Goal: Task Accomplishment & Management: Manage account settings

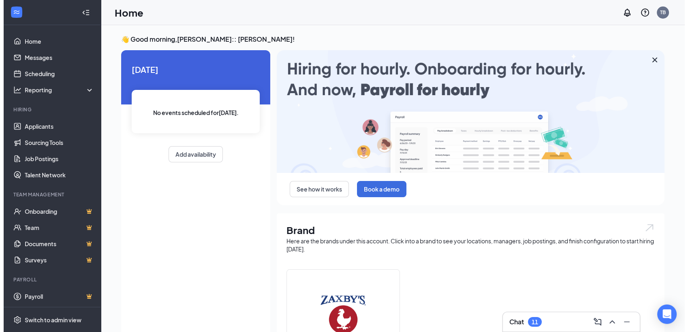
scroll to position [0, 0]
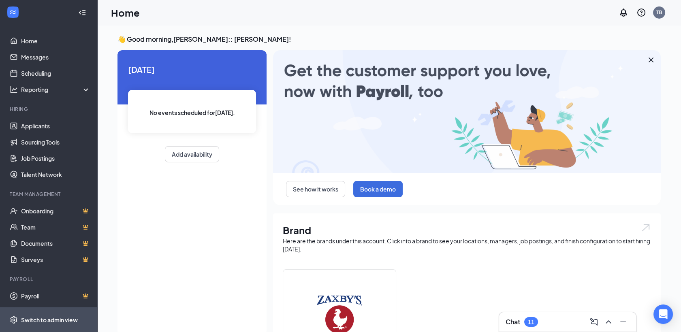
click at [62, 320] on div "Switch to admin view" at bounding box center [49, 320] width 57 height 8
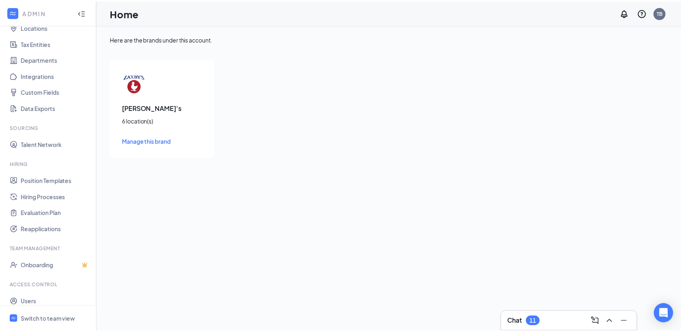
scroll to position [73, 0]
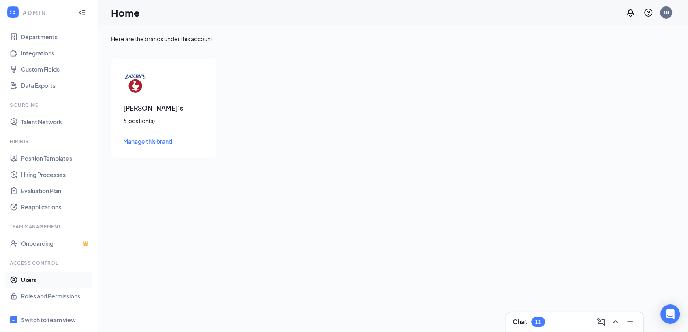
click at [34, 282] on link "Users" at bounding box center [55, 280] width 69 height 16
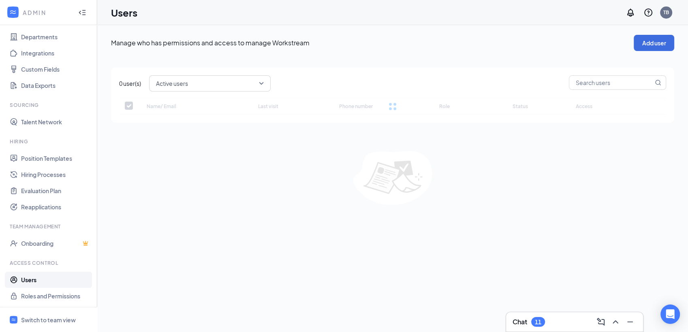
checkbox input "false"
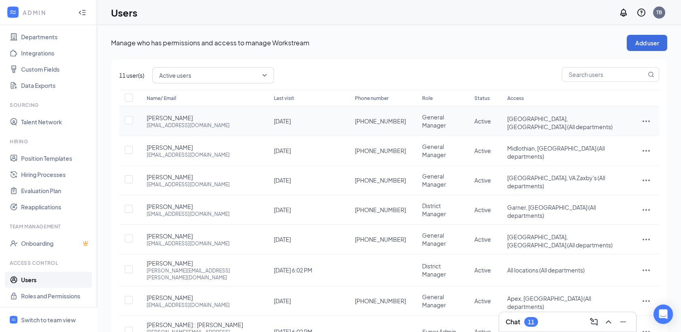
click at [133, 119] on td at bounding box center [128, 122] width 19 height 30
click at [375, 44] on button "Add user" at bounding box center [647, 43] width 41 height 16
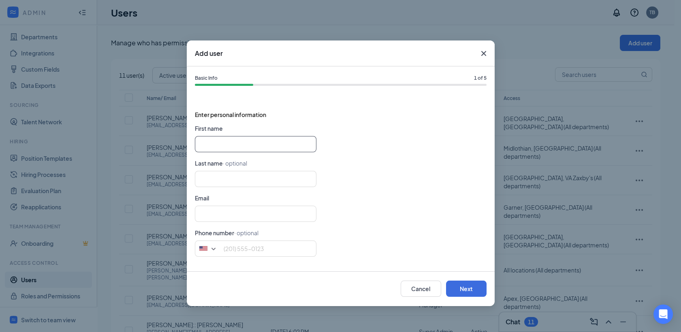
click at [206, 141] on input "text" at bounding box center [256, 144] width 122 height 16
type input "[PERSON_NAME]"
click at [198, 182] on input "text" at bounding box center [256, 179] width 122 height 16
type input "m"
type input "[PERSON_NAME]"
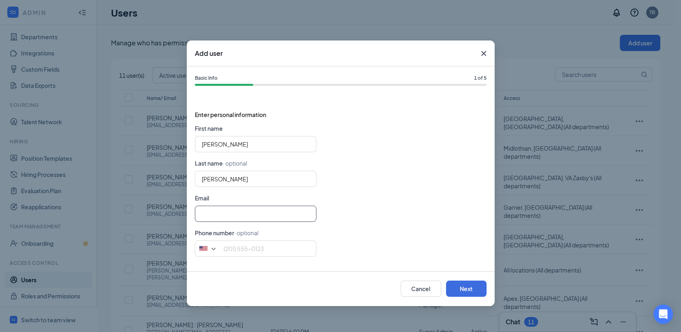
click at [206, 217] on input "text" at bounding box center [256, 214] width 122 height 16
drag, startPoint x: 206, startPoint y: 217, endPoint x: 406, endPoint y: 147, distance: 212.2
click at [375, 147] on div "[PERSON_NAME]" at bounding box center [341, 144] width 292 height 16
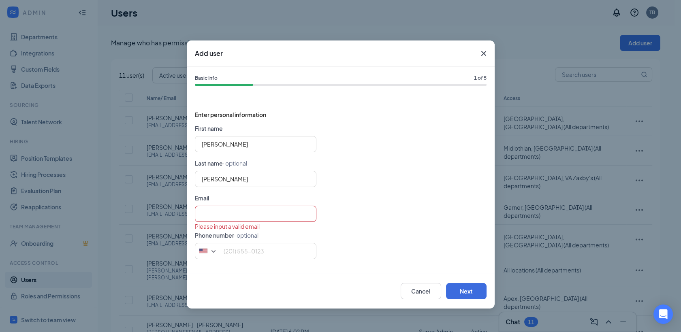
click at [221, 203] on form "First name [PERSON_NAME] Last name · optional [PERSON_NAME] Email Please input …" at bounding box center [341, 195] width 292 height 142
click at [209, 215] on input "text" at bounding box center [256, 214] width 122 height 16
type input "[EMAIL_ADDRESS][DOMAIN_NAME]"
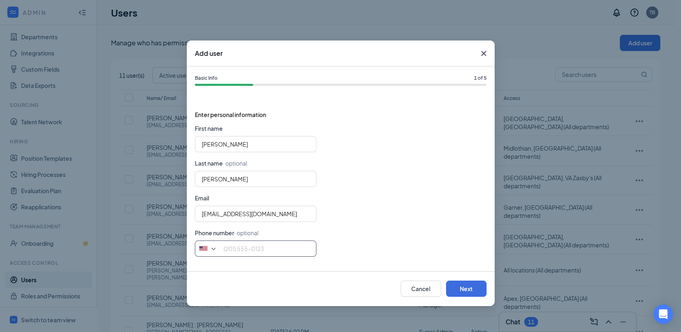
click at [223, 252] on input "tel" at bounding box center [256, 249] width 122 height 16
click at [375, 287] on button "Next" at bounding box center [466, 289] width 41 height 16
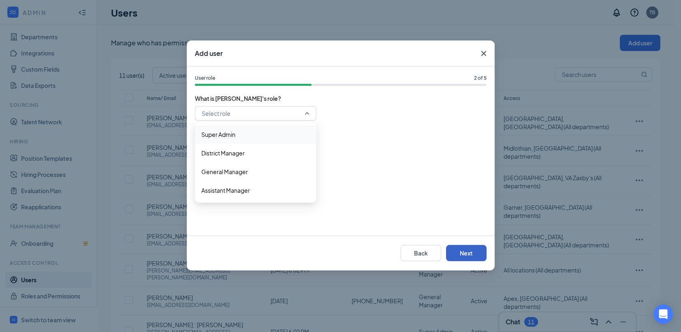
click at [307, 117] on div "Select role" at bounding box center [256, 113] width 122 height 15
click at [241, 169] on span "General Manager" at bounding box center [224, 171] width 47 height 9
click at [375, 248] on button "Next" at bounding box center [466, 253] width 41 height 16
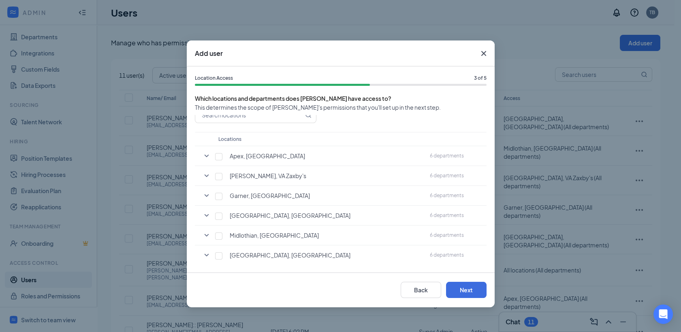
scroll to position [29, 0]
click at [216, 257] on input "checkbox" at bounding box center [218, 255] width 7 height 7
checkbox input "true"
click at [375, 290] on button "Next" at bounding box center [466, 290] width 41 height 16
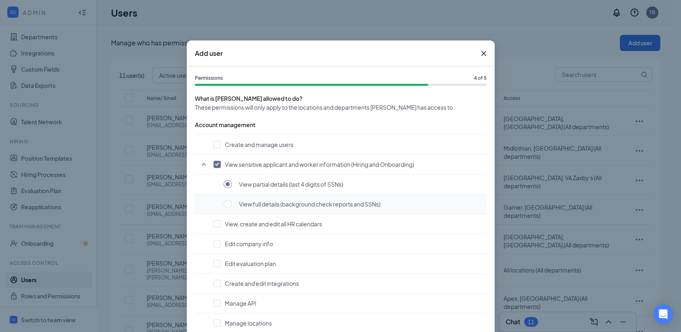
click at [238, 195] on td "View full details (background check reports and SSNs)" at bounding box center [341, 205] width 292 height 20
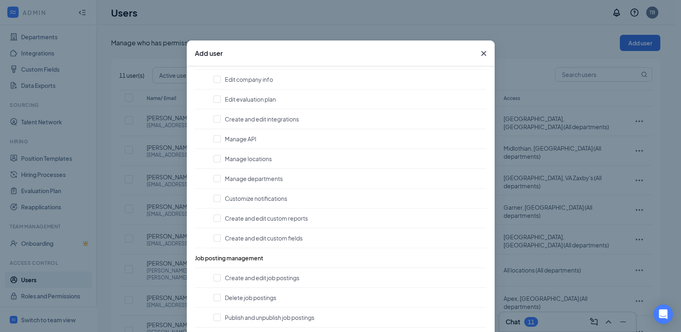
scroll to position [168, 0]
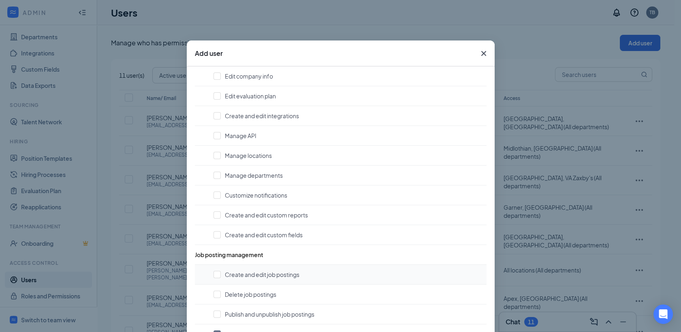
click at [228, 275] on span "Create and edit job postings" at bounding box center [262, 275] width 75 height 8
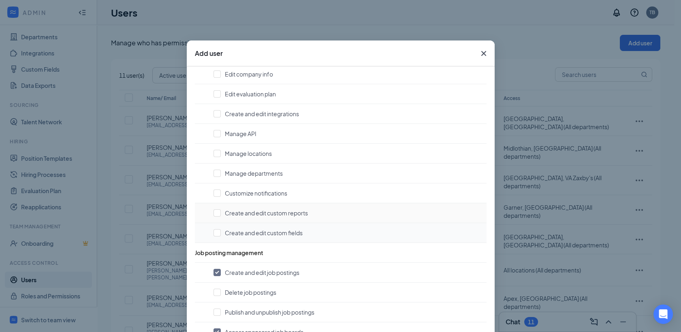
scroll to position [167, 0]
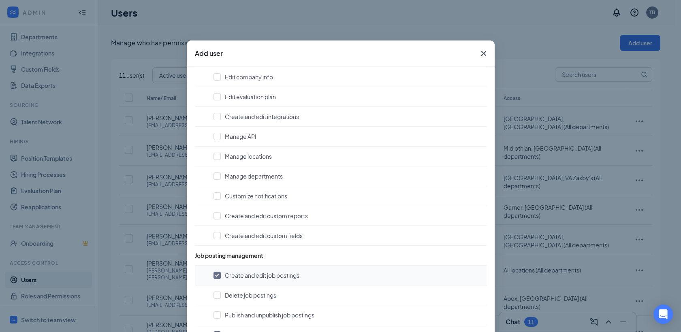
click at [217, 272] on input "checkbox" at bounding box center [217, 275] width 7 height 7
checkbox input "false"
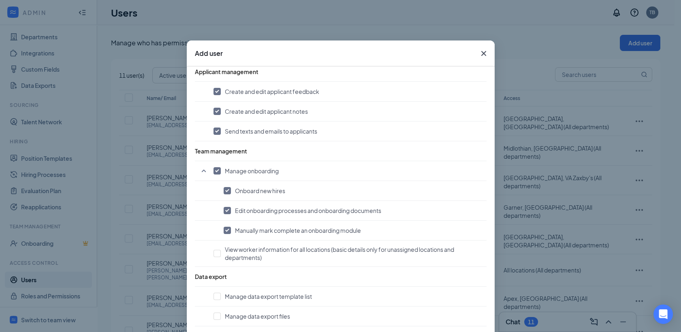
scroll to position [510, 0]
click at [375, 37] on div "Add user Permissions 4 of 5 What is [PERSON_NAME] allowed to do? These permissi…" at bounding box center [340, 166] width 681 height 332
drag, startPoint x: 535, startPoint y: 37, endPoint x: 521, endPoint y: 27, distance: 17.4
click at [375, 27] on div "Add user Permissions 4 of 5 What is [PERSON_NAME] allowed to do? These permissi…" at bounding box center [340, 166] width 681 height 332
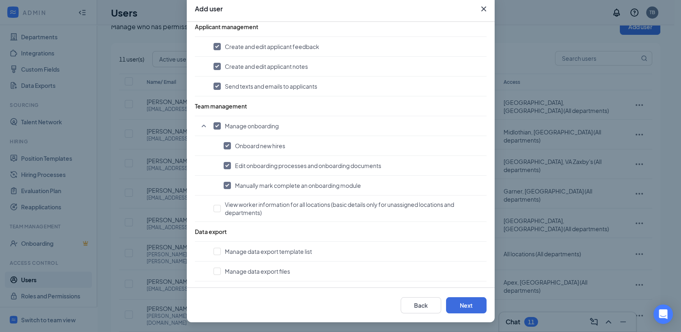
scroll to position [18, 0]
click at [375, 304] on button "Next" at bounding box center [466, 306] width 41 height 16
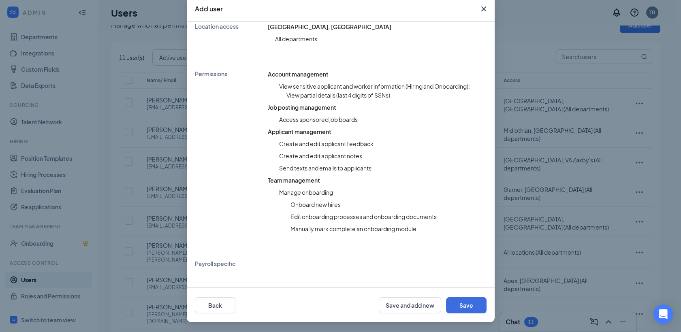
scroll to position [159, 0]
click at [375, 300] on button "Save" at bounding box center [466, 306] width 41 height 16
click at [375, 10] on icon "Cross" at bounding box center [483, 8] width 5 height 5
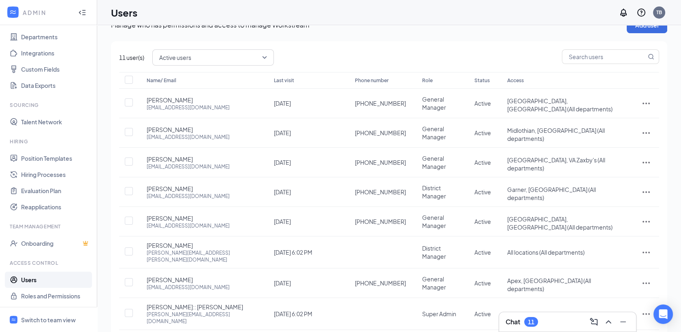
scroll to position [19, 0]
click at [375, 326] on div "Manage who has permissions and access to manage Workstream Add user 11 user(s) …" at bounding box center [389, 190] width 584 height 368
drag, startPoint x: 681, startPoint y: 328, endPoint x: 638, endPoint y: 302, distance: 50.0
click at [375, 302] on div "Manage who has permissions and access to manage Workstream Add user 11 user(s) …" at bounding box center [389, 190] width 584 height 368
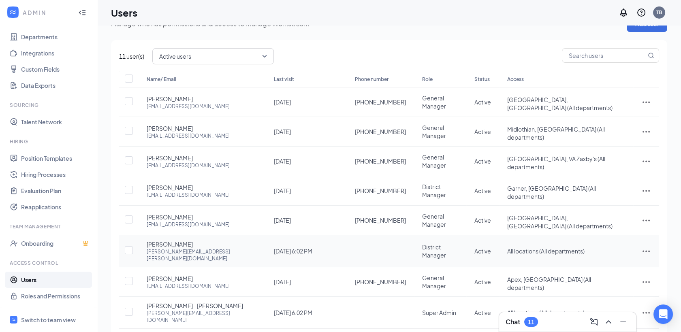
click at [140, 236] on td "[PERSON_NAME] [PERSON_NAME][EMAIL_ADDRESS][PERSON_NAME][DOMAIN_NAME]" at bounding box center [202, 252] width 127 height 32
click at [130, 246] on input "checkbox" at bounding box center [129, 250] width 8 height 8
click at [375, 246] on icon "ActionsIcon" at bounding box center [647, 251] width 10 height 10
click at [180, 240] on div "[PERSON_NAME] [PERSON_NAME][EMAIL_ADDRESS][PERSON_NAME][DOMAIN_NAME]" at bounding box center [202, 251] width 111 height 22
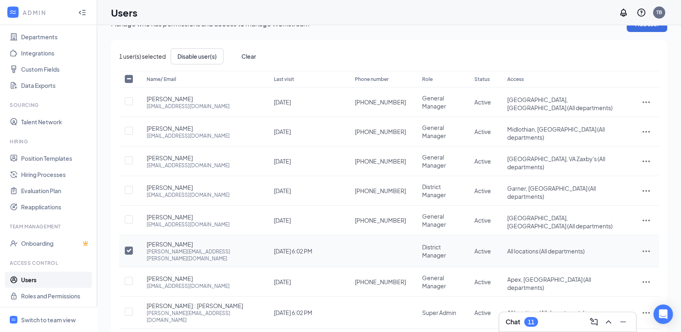
click at [180, 240] on div "[PERSON_NAME] [PERSON_NAME][EMAIL_ADDRESS][PERSON_NAME][DOMAIN_NAME]" at bounding box center [202, 251] width 111 height 22
click at [375, 246] on icon "ActionsIcon" at bounding box center [647, 251] width 10 height 10
click at [375, 242] on span "Edit user" at bounding box center [605, 242] width 23 height 7
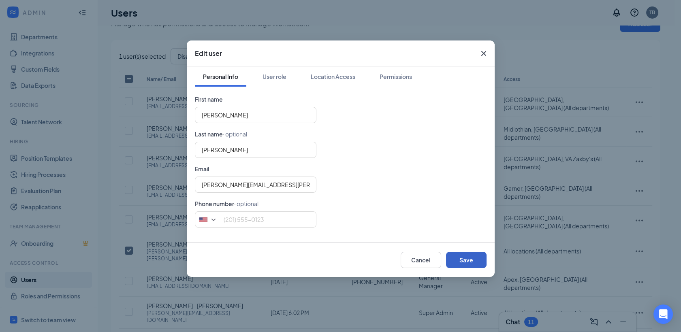
click at [375, 263] on button "Save" at bounding box center [466, 260] width 41 height 16
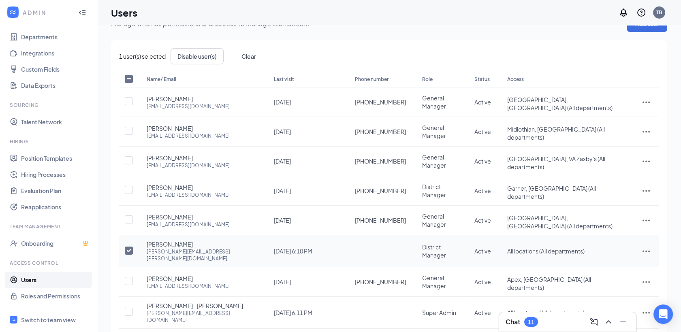
click at [375, 236] on td at bounding box center [647, 252] width 26 height 32
click at [375, 246] on icon "ActionsIcon" at bounding box center [647, 251] width 10 height 10
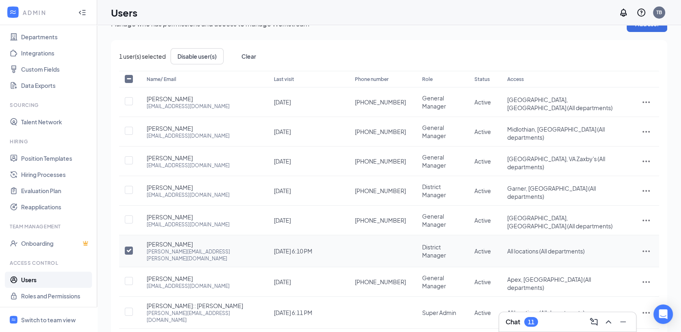
click at [162, 249] on div "[PERSON_NAME][EMAIL_ADDRESS][PERSON_NAME][DOMAIN_NAME]" at bounding box center [202, 256] width 111 height 14
click at [375, 236] on td "All locations (All departments)" at bounding box center [566, 252] width 134 height 32
click at [130, 247] on input "checkbox" at bounding box center [129, 251] width 8 height 8
checkbox input "false"
click at [375, 251] on icon "ActionsIcon" at bounding box center [646, 252] width 7 height 2
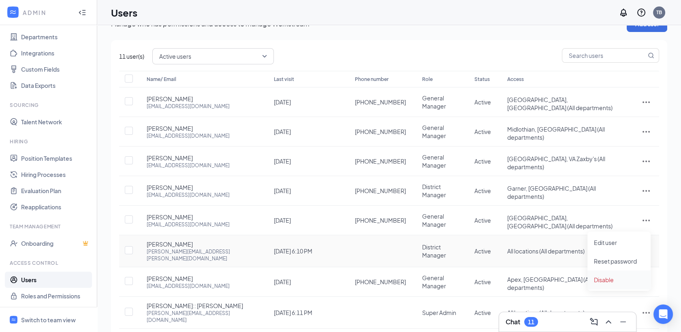
click at [375, 280] on span "Disable" at bounding box center [604, 279] width 20 height 7
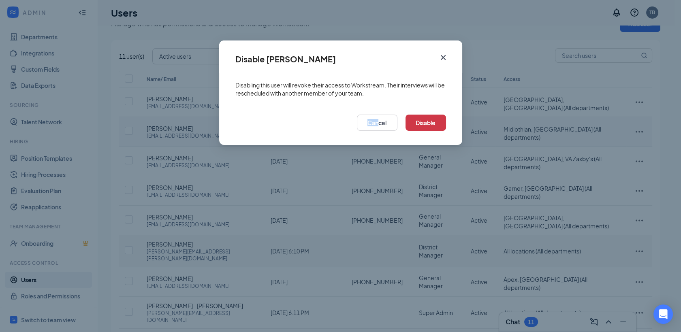
drag, startPoint x: 311, startPoint y: 292, endPoint x: 377, endPoint y: 125, distance: 179.0
click at [375, 125] on div "Disable [PERSON_NAME] Disabling this user will revoke their access to Workstrea…" at bounding box center [340, 166] width 681 height 332
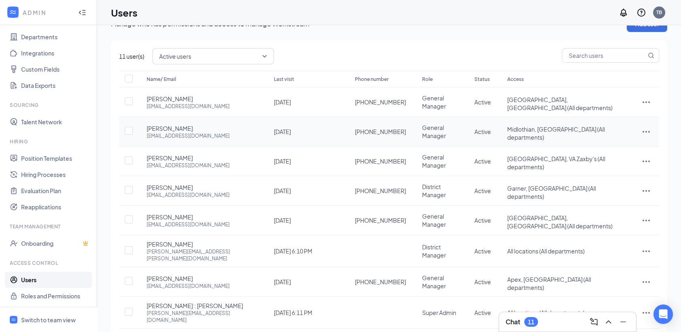
click at [375, 128] on span "[PHONE_NUMBER]" at bounding box center [380, 132] width 51 height 8
click at [176, 302] on span "[PERSON_NAME]:: [PERSON_NAME]" at bounding box center [195, 306] width 96 height 8
click at [375, 297] on td at bounding box center [647, 313] width 26 height 32
click at [375, 308] on icon "ActionsIcon" at bounding box center [647, 313] width 10 height 10
click at [128, 308] on input "checkbox" at bounding box center [129, 312] width 8 height 8
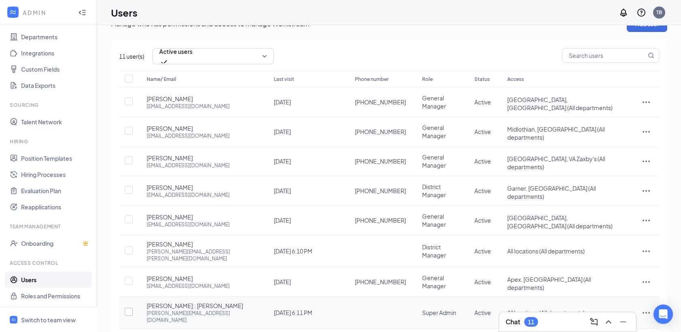
checkbox input "true"
click at [178, 302] on span "[PERSON_NAME]:: [PERSON_NAME]" at bounding box center [195, 306] width 96 height 8
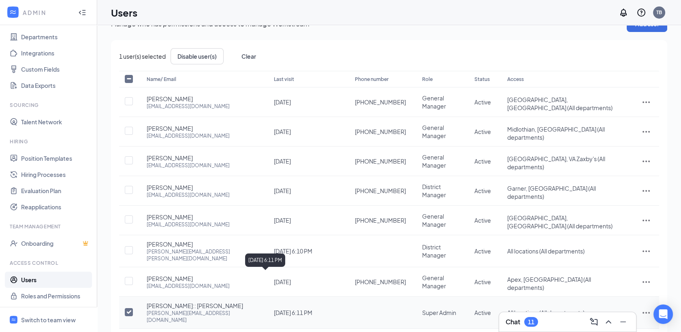
click at [298, 309] on span "[DATE] 6:11 PM" at bounding box center [293, 312] width 39 height 7
click at [347, 297] on td at bounding box center [380, 313] width 67 height 32
click at [375, 248] on span "All locations (All departments)" at bounding box center [546, 251] width 77 height 7
click at [375, 246] on icon "ActionsIcon" at bounding box center [647, 251] width 10 height 10
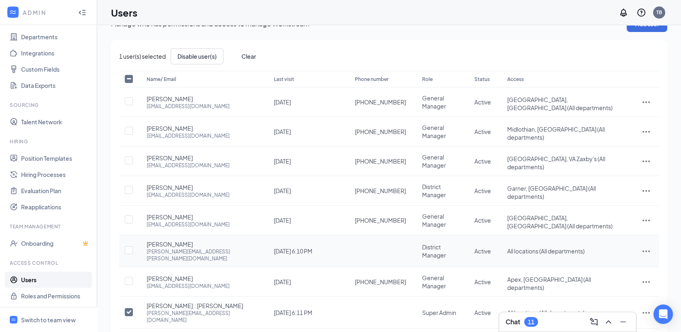
click at [375, 246] on icon "ActionsIcon" at bounding box center [647, 251] width 10 height 10
click at [122, 322] on div "1 user(s) selected Disable user(s) Clear Name/ Email Last visit Phone number Ro…" at bounding box center [389, 202] width 557 height 324
click at [88, 212] on ul "Position Templates Hiring Processes Evaluation Plan Reapplications" at bounding box center [48, 182] width 97 height 65
click at [128, 246] on input "checkbox" at bounding box center [129, 250] width 8 height 8
click at [128, 247] on input "checkbox" at bounding box center [129, 251] width 8 height 8
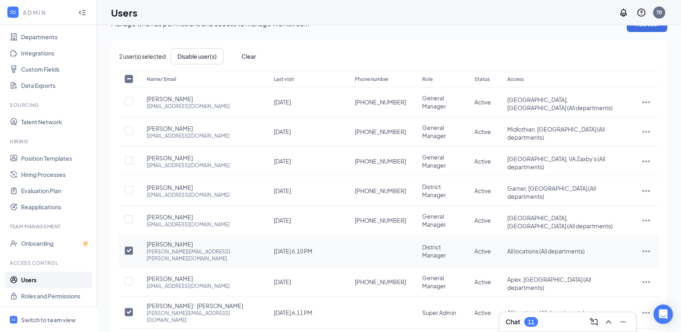
checkbox input "false"
click at [130, 309] on input "checkbox" at bounding box center [129, 313] width 8 height 8
checkbox input "false"
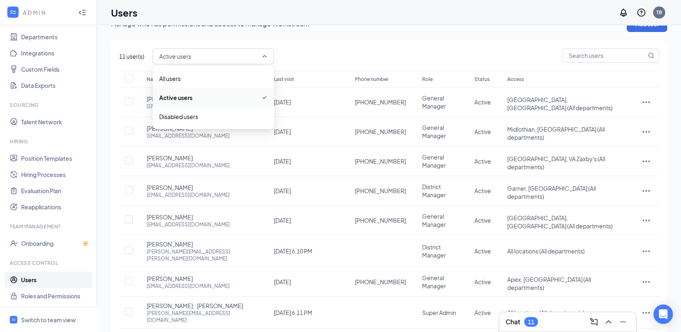
click at [265, 55] on span "Active users" at bounding box center [213, 56] width 108 height 14
click at [130, 246] on input "checkbox" at bounding box center [129, 250] width 8 height 8
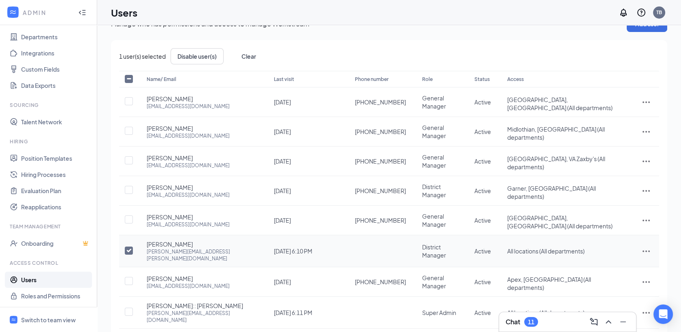
click at [375, 246] on icon "ActionsIcon" at bounding box center [647, 251] width 10 height 10
click at [375, 276] on span "Disable" at bounding box center [604, 279] width 20 height 7
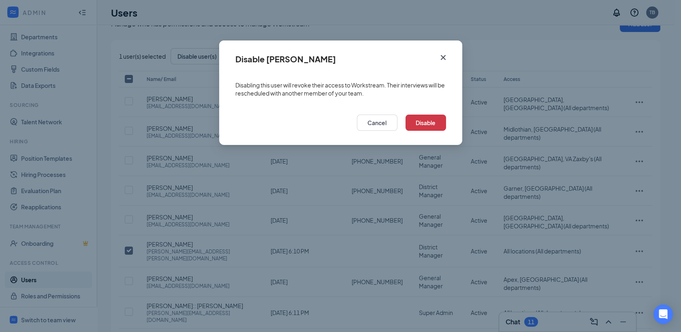
click at [355, 96] on span "Disabling this user will revoke their access to Workstream. Their interviews wi…" at bounding box center [341, 89] width 211 height 16
click at [375, 122] on button "Disable" at bounding box center [426, 123] width 41 height 16
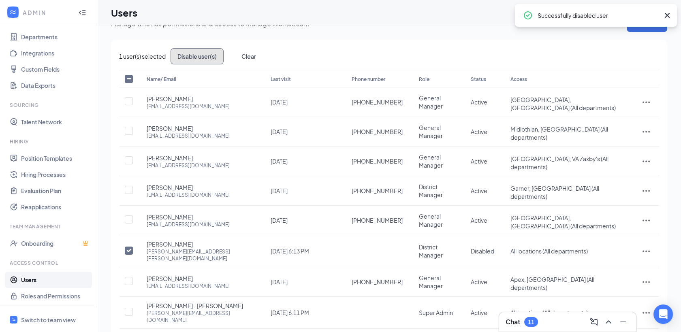
click at [189, 59] on button "Disable user(s)" at bounding box center [197, 56] width 53 height 16
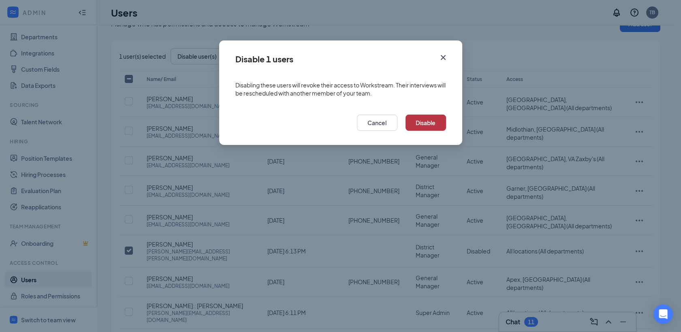
click at [375, 125] on button "Disable" at bounding box center [426, 123] width 41 height 16
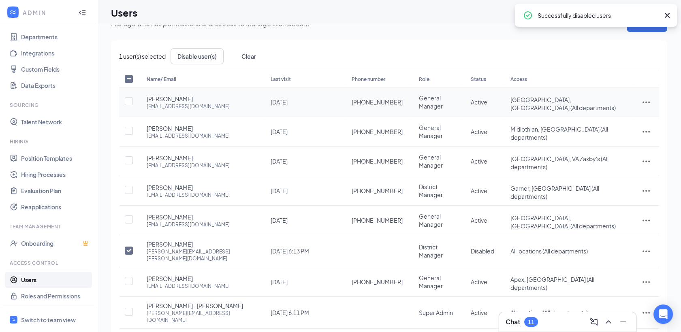
checkbox input "false"
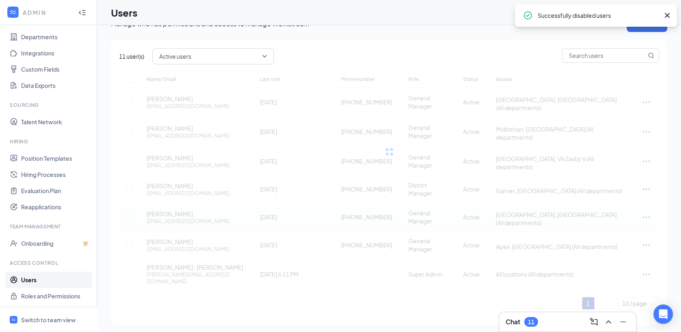
scroll to position [0, 0]
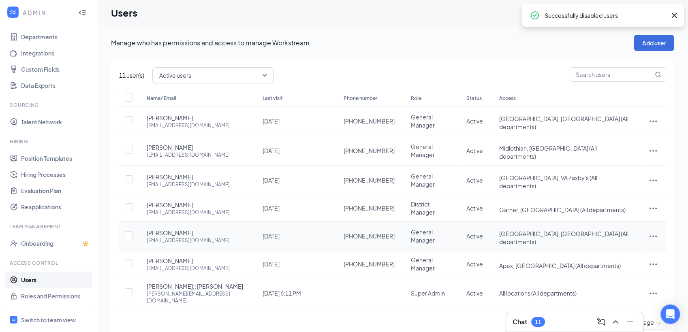
click at [131, 225] on td at bounding box center [128, 237] width 19 height 30
click at [265, 77] on span "Active users" at bounding box center [213, 76] width 108 height 14
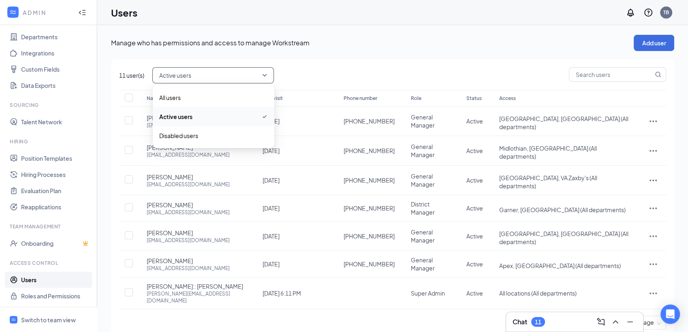
click at [265, 77] on span "Active users" at bounding box center [213, 76] width 108 height 14
click at [262, 76] on span "Active users" at bounding box center [213, 76] width 108 height 14
click at [177, 98] on span "All users" at bounding box center [169, 97] width 21 height 9
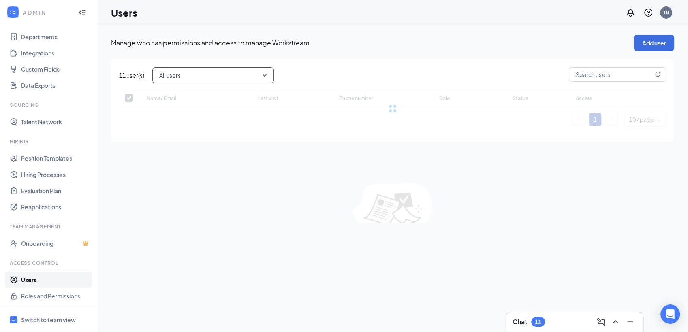
checkbox input "false"
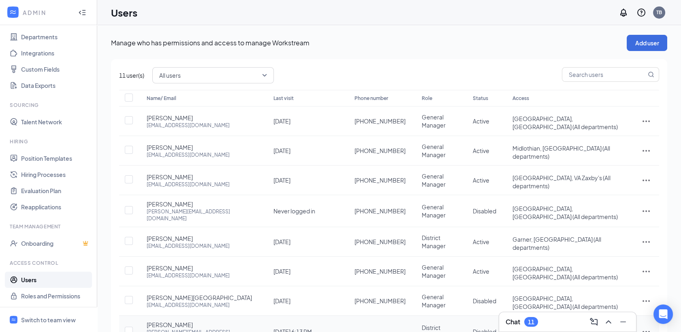
click at [375, 326] on icon "ActionsIcon" at bounding box center [646, 333] width 7 height 2
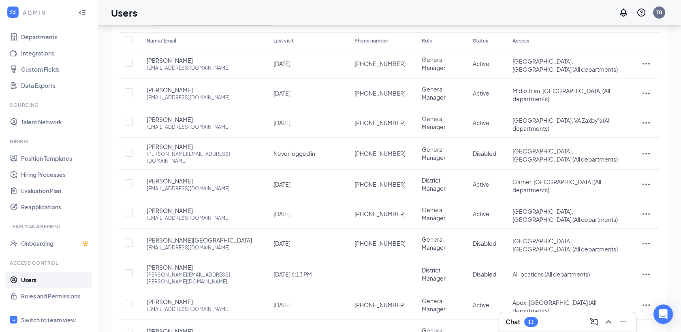
scroll to position [59, 0]
click at [375, 268] on icon "ActionsIcon" at bounding box center [647, 273] width 10 height 10
click at [375, 293] on span "Restore" at bounding box center [604, 290] width 21 height 7
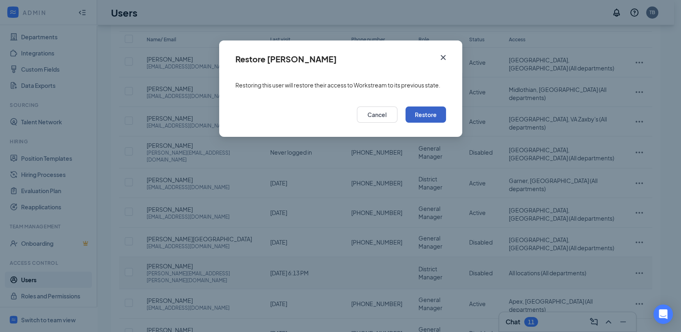
click at [375, 116] on button "Restore" at bounding box center [426, 115] width 41 height 16
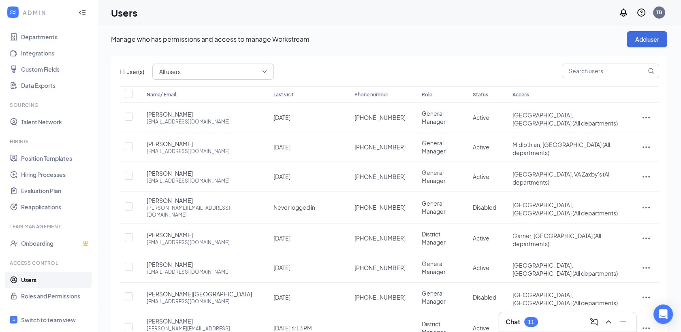
scroll to position [2, 0]
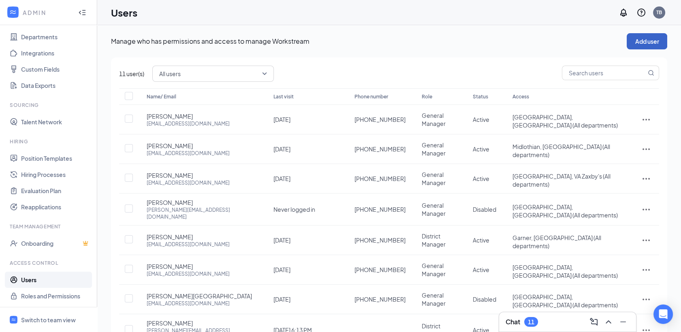
click at [375, 43] on button "Add user" at bounding box center [647, 41] width 41 height 16
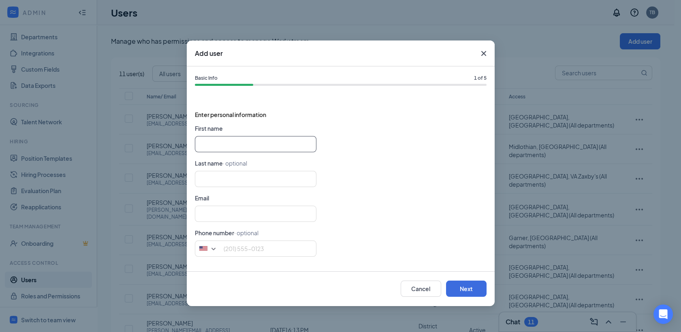
click at [211, 141] on input "text" at bounding box center [256, 144] width 122 height 16
type input "[PERSON_NAME]"
click at [210, 177] on input "text" at bounding box center [256, 179] width 122 height 16
type input "[PERSON_NAME]"
click at [202, 216] on input "text" at bounding box center [256, 214] width 122 height 16
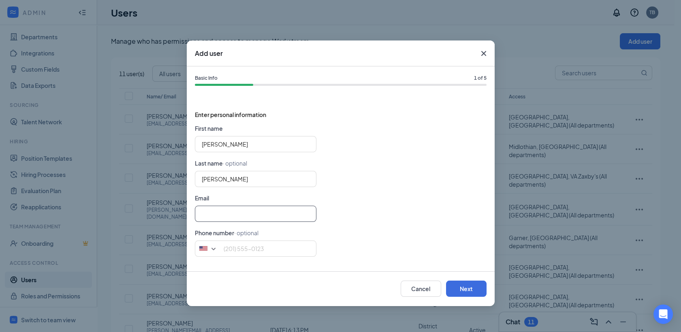
type input "H"
type input "J"
click at [204, 214] on input "text" at bounding box center [256, 214] width 122 height 16
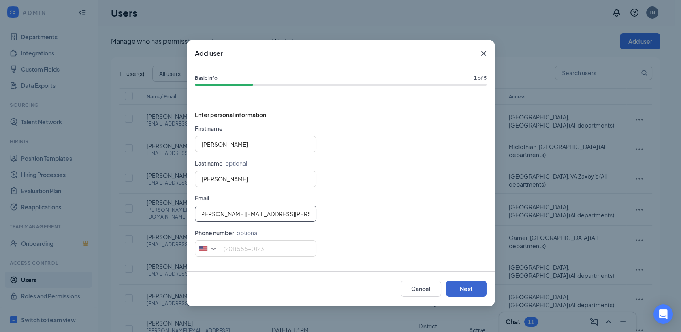
type input "[PERSON_NAME][EMAIL_ADDRESS][PERSON_NAME][DOMAIN_NAME]"
click at [375, 295] on button "Next" at bounding box center [466, 289] width 41 height 16
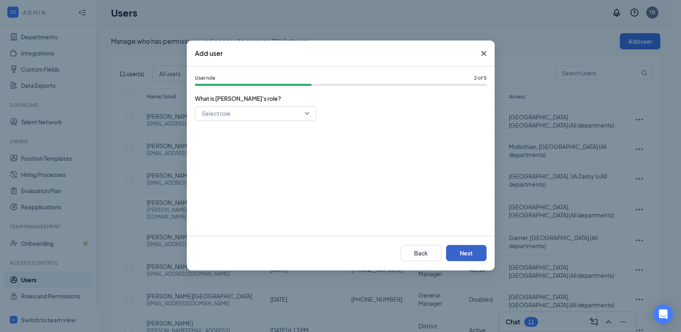
click at [308, 117] on div "Select role" at bounding box center [256, 113] width 122 height 15
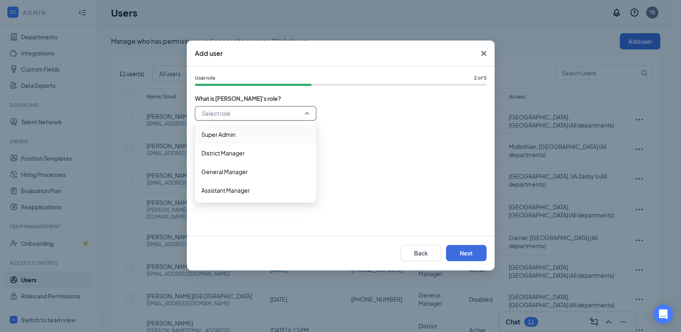
click at [228, 133] on span "Super Admin" at bounding box center [218, 134] width 34 height 9
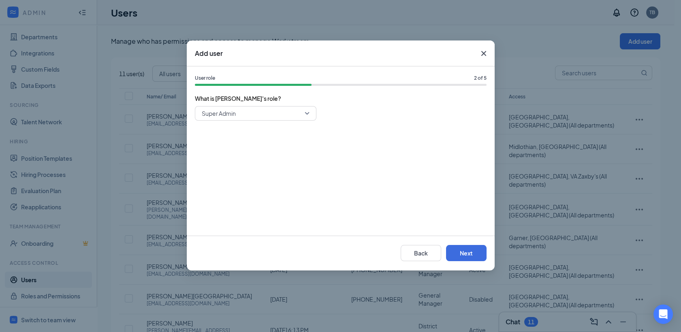
click at [375, 269] on div "Back Next" at bounding box center [341, 253] width 308 height 35
click at [375, 256] on button "Next" at bounding box center [466, 253] width 41 height 16
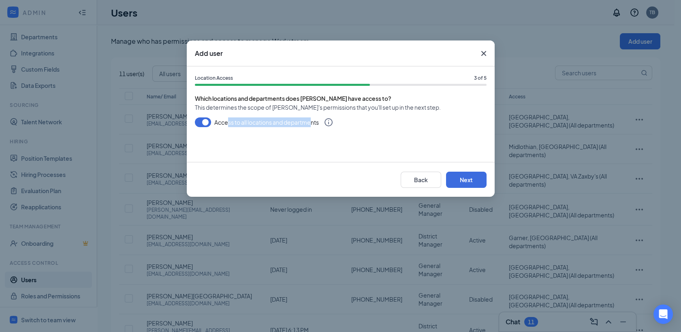
drag, startPoint x: 311, startPoint y: 128, endPoint x: 226, endPoint y: 126, distance: 85.6
click at [226, 126] on div "Access to all locations and departments" at bounding box center [257, 127] width 124 height 18
click at [375, 151] on div "Location Access 3 of 5 Which locations and departments does [PERSON_NAME] have …" at bounding box center [341, 114] width 308 height 96
click at [375, 180] on button "Next" at bounding box center [466, 180] width 41 height 16
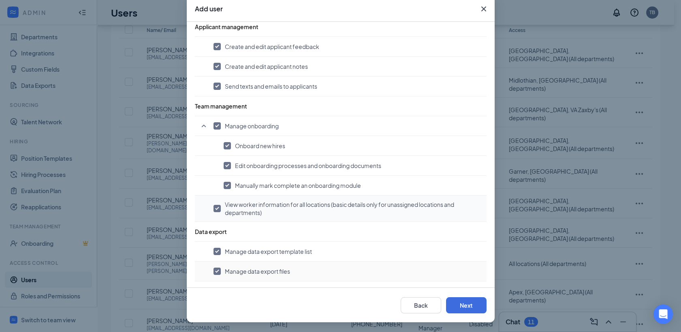
scroll to position [69, 0]
click at [375, 307] on button "Next" at bounding box center [466, 306] width 41 height 16
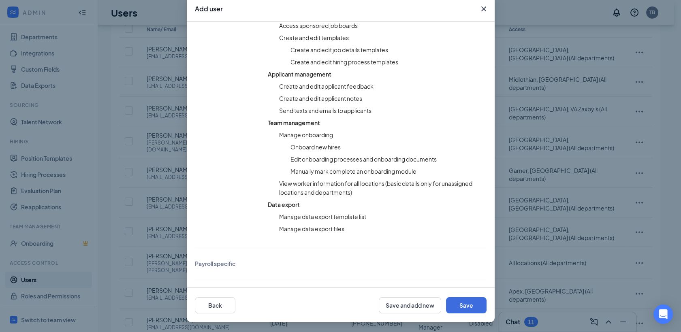
scroll to position [408, 0]
click at [375, 304] on button "Save" at bounding box center [466, 306] width 41 height 16
click at [211, 303] on button "Back" at bounding box center [215, 306] width 41 height 16
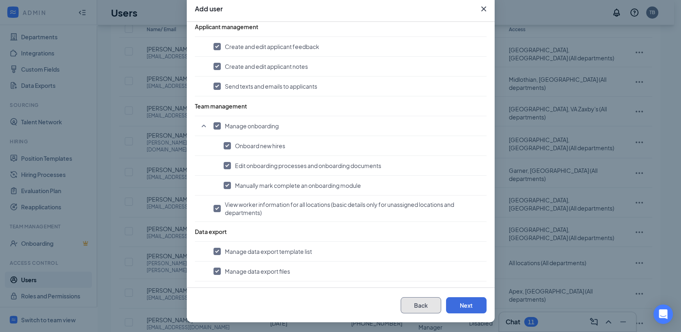
click at [375, 304] on button "Back" at bounding box center [421, 306] width 41 height 16
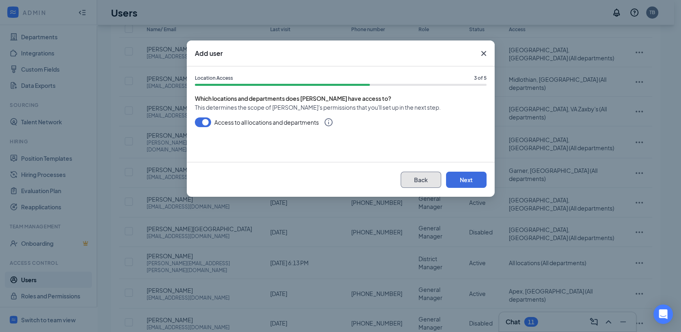
click at [375, 181] on button "Back" at bounding box center [421, 180] width 41 height 16
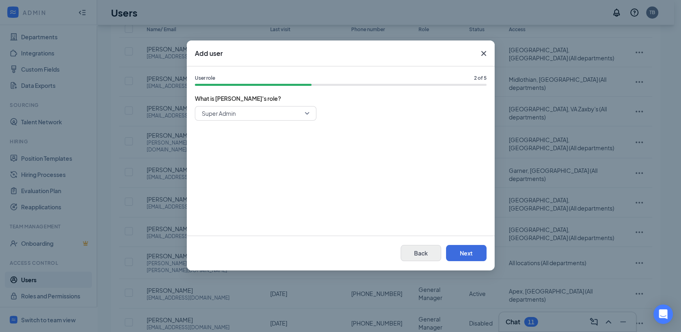
click at [375, 181] on div "Super Admin" at bounding box center [341, 167] width 292 height 122
click at [375, 255] on button "Back" at bounding box center [421, 253] width 41 height 16
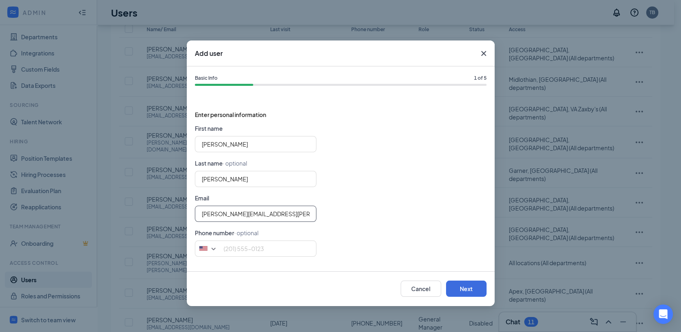
click at [313, 213] on input "[PERSON_NAME][EMAIL_ADDRESS][PERSON_NAME][DOMAIN_NAME]" at bounding box center [256, 214] width 122 height 16
click at [313, 215] on input "[PERSON_NAME][EMAIL_ADDRESS][PERSON_NAME][DOMAIN_NAME]" at bounding box center [256, 214] width 122 height 16
click at [215, 215] on input "[PERSON_NAME][EMAIL_ADDRESS][PERSON_NAME][DOMAIN_NAME]" at bounding box center [256, 214] width 122 height 16
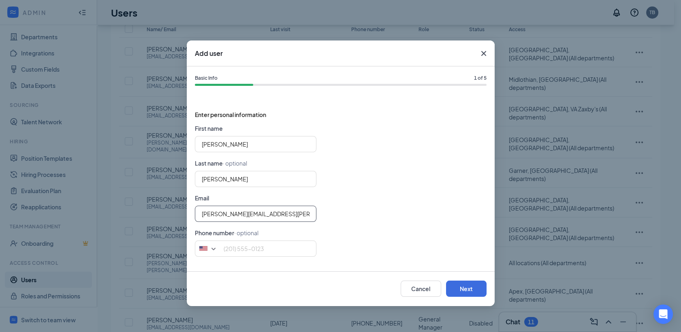
click at [234, 212] on input "[PERSON_NAME][EMAIL_ADDRESS][PERSON_NAME][DOMAIN_NAME]" at bounding box center [256, 214] width 122 height 16
click at [219, 211] on input "[PERSON_NAME][EMAIL_ADDRESS][DOMAIN_NAME]" at bounding box center [256, 214] width 122 height 16
click at [310, 212] on input "[PERSON_NAME][EMAIL_ADDRESS][DOMAIN_NAME]" at bounding box center [256, 214] width 122 height 16
click at [311, 214] on input "[EMAIL_ADDRESS][DOMAIN_NAME]" at bounding box center [256, 214] width 122 height 16
click at [312, 214] on input "[PERSON_NAME][EMAIL_ADDRESS][DOMAIN_NAME][PERSON_NAME]" at bounding box center [256, 214] width 122 height 16
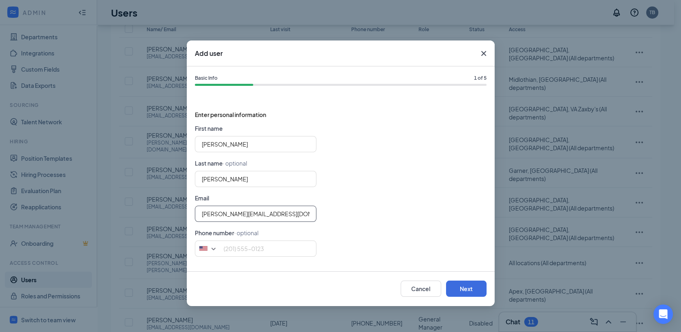
type input "[PERSON_NAME][EMAIL_ADDRESS][DOMAIN_NAME]"
click at [328, 263] on div at bounding box center [341, 260] width 292 height 6
click at [375, 290] on button "Next" at bounding box center [466, 289] width 41 height 16
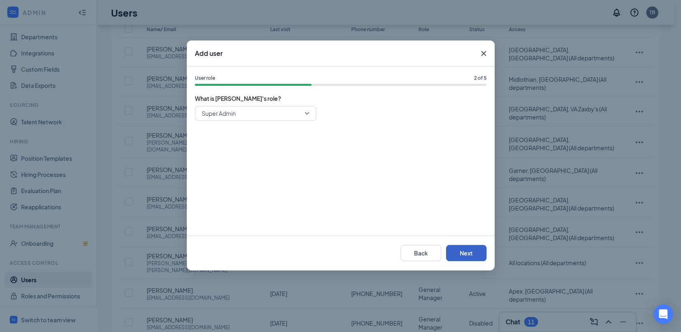
click at [375, 255] on button "Next" at bounding box center [466, 253] width 41 height 16
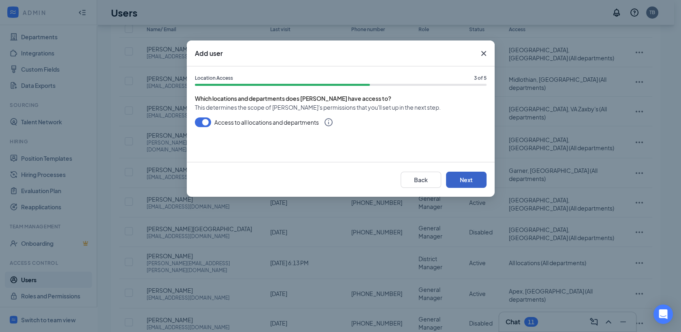
click at [375, 180] on button "Next" at bounding box center [466, 180] width 41 height 16
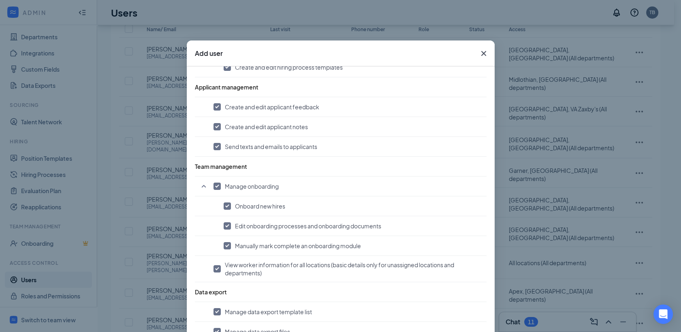
scroll to position [510, 0]
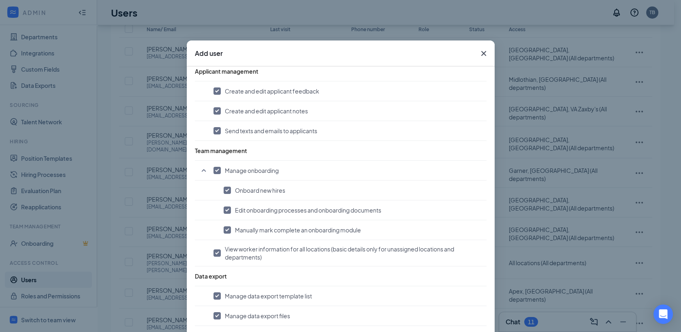
click at [375, 326] on div "Permissions 4 of 5 What is [PERSON_NAME] allowed to do? These permissions will …" at bounding box center [341, 199] width 308 height 266
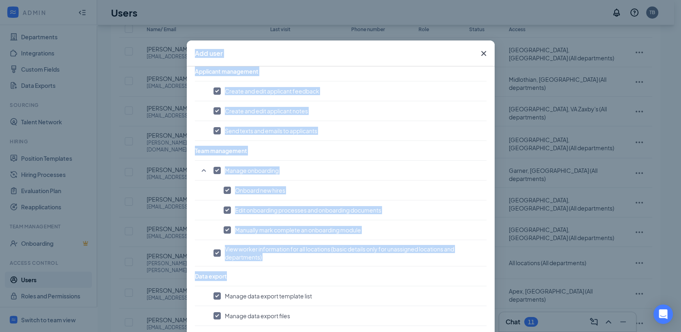
drag, startPoint x: 456, startPoint y: 329, endPoint x: 459, endPoint y: 335, distance: 7.1
click at [375, 264] on html "ADMIN Home Company Settings Locations Tax Entities Departments Integrations Cus…" at bounding box center [340, 97] width 681 height 332
click at [332, 312] on button "Manage data export files" at bounding box center [348, 316] width 269 height 8
checkbox input "false"
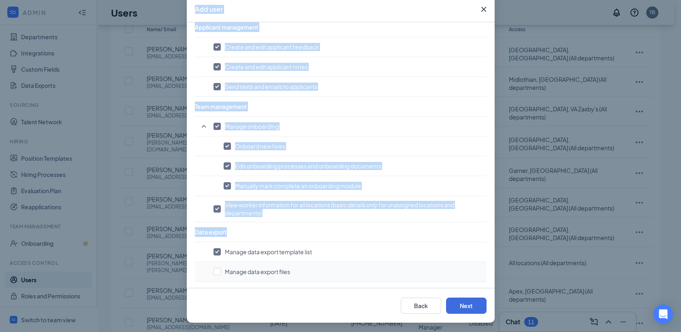
scroll to position [45, 0]
click at [375, 303] on button "Next" at bounding box center [466, 306] width 41 height 16
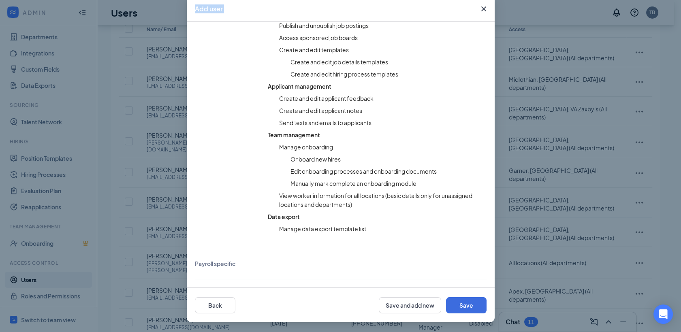
scroll to position [396, 0]
click at [375, 303] on button "Save" at bounding box center [466, 306] width 41 height 16
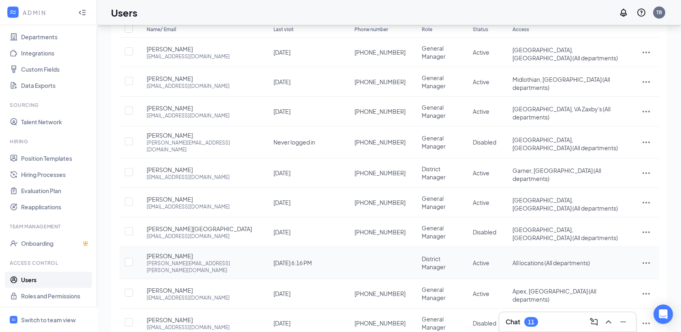
click at [375, 247] on td at bounding box center [647, 263] width 26 height 32
click at [375, 258] on icon "ActionsIcon" at bounding box center [647, 263] width 10 height 10
click at [375, 280] on span "Disable" at bounding box center [604, 279] width 20 height 7
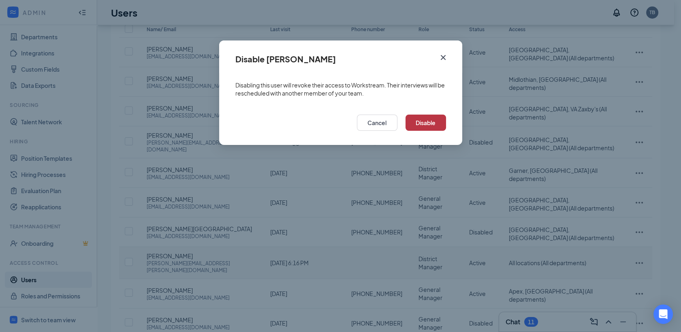
click at [375, 125] on button "Disable" at bounding box center [426, 123] width 41 height 16
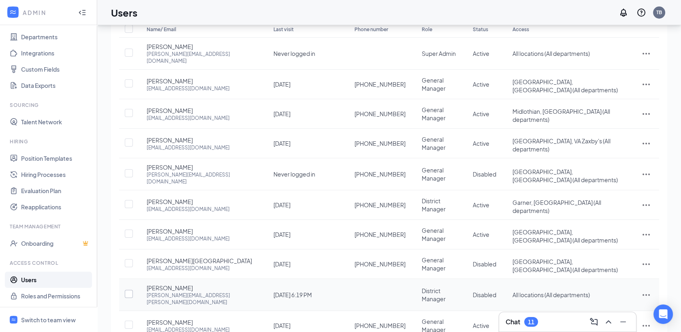
click at [130, 290] on input "checkbox" at bounding box center [129, 294] width 8 height 8
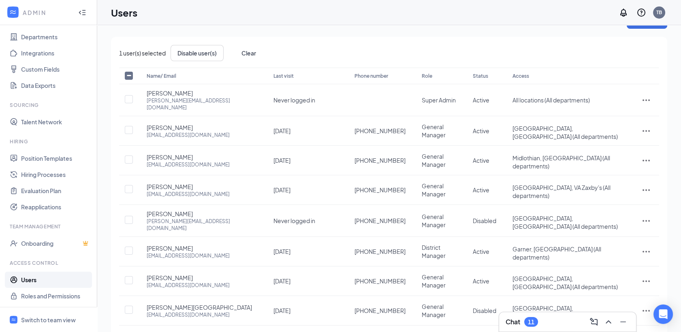
scroll to position [0, 0]
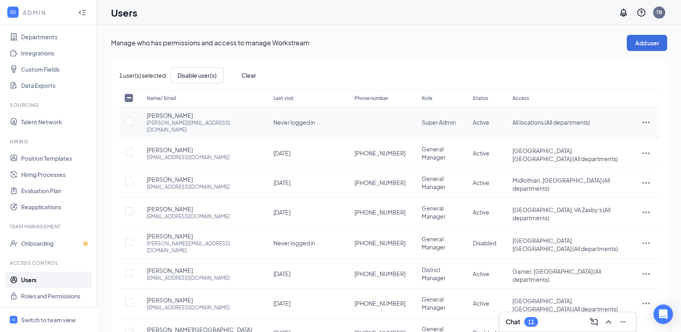
click at [375, 124] on td "Super Admin" at bounding box center [439, 123] width 51 height 32
click at [375, 21] on div "Users TB" at bounding box center [389, 12] width 584 height 25
checkbox input "false"
click at [354, 45] on p "Manage who has permissions and access to manage Workstream" at bounding box center [369, 43] width 516 height 9
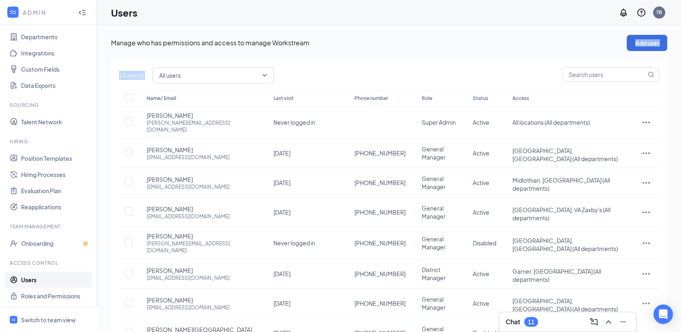
drag, startPoint x: 354, startPoint y: 45, endPoint x: 266, endPoint y: 76, distance: 93.7
click at [266, 76] on div "Manage who has permissions and access to manage Workstream Add user 12 user(s) …" at bounding box center [389, 240] width 557 height 410
drag, startPoint x: 266, startPoint y: 76, endPoint x: 336, endPoint y: 70, distance: 71.2
click at [336, 70] on div "All users" at bounding box center [405, 75] width 507 height 16
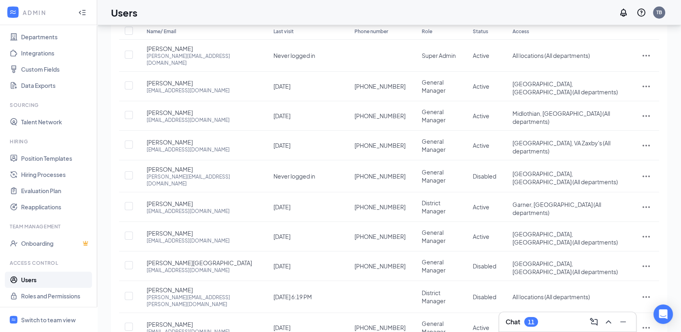
scroll to position [69, 0]
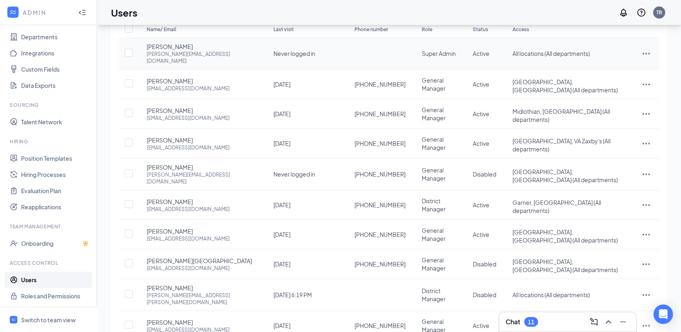
click at [274, 50] on span "Never logged in" at bounding box center [295, 53] width 42 height 7
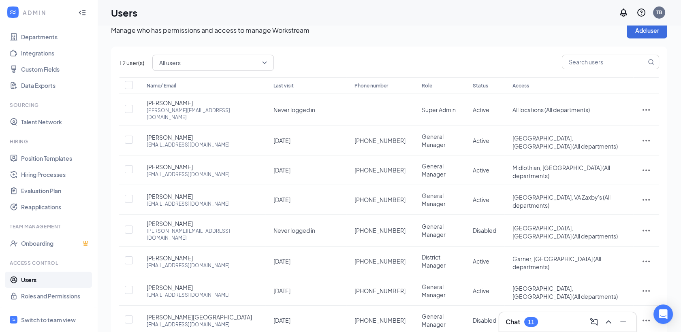
scroll to position [11, 0]
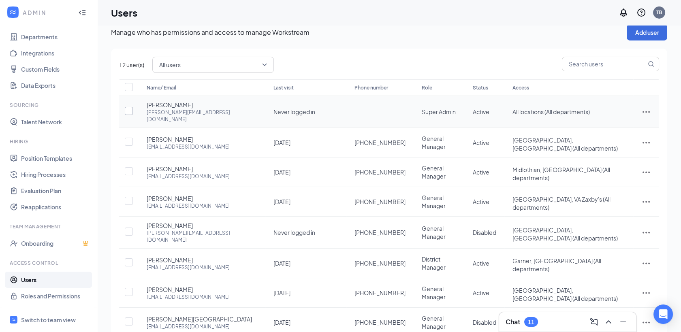
click at [128, 107] on input "checkbox" at bounding box center [129, 111] width 8 height 8
click at [131, 107] on input "checkbox" at bounding box center [129, 111] width 8 height 8
checkbox input "false"
click at [339, 51] on div "1 user(s) selected Disable user(s) Clear Name/ Email Last visit Phone number Ro…" at bounding box center [389, 242] width 557 height 386
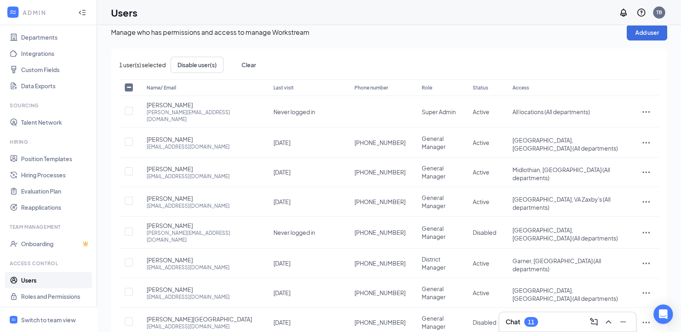
scroll to position [0, 0]
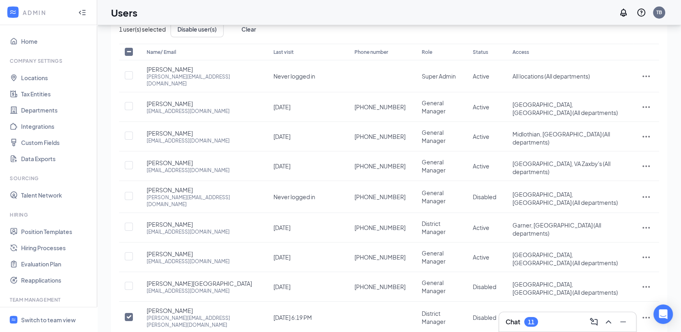
scroll to position [53, 0]
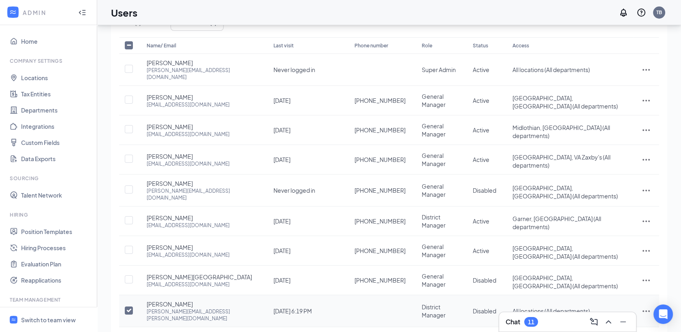
click at [375, 306] on icon "ActionsIcon" at bounding box center [647, 311] width 10 height 10
click at [375, 321] on span "Restore" at bounding box center [604, 321] width 21 height 7
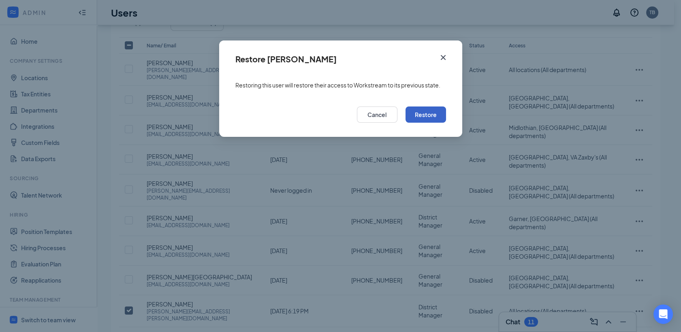
click at [375, 115] on button "Restore" at bounding box center [426, 115] width 41 height 16
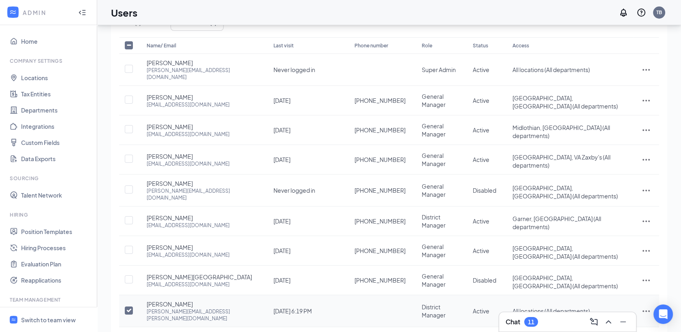
click at [375, 306] on icon "ActionsIcon" at bounding box center [647, 311] width 10 height 10
click at [375, 284] on span "Edit user" at bounding box center [605, 284] width 23 height 7
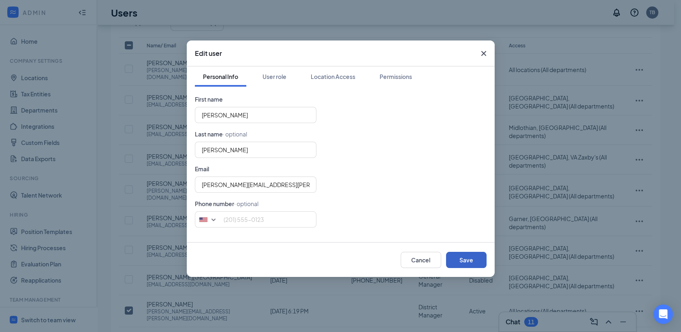
click at [375, 257] on button "Save" at bounding box center [466, 260] width 41 height 16
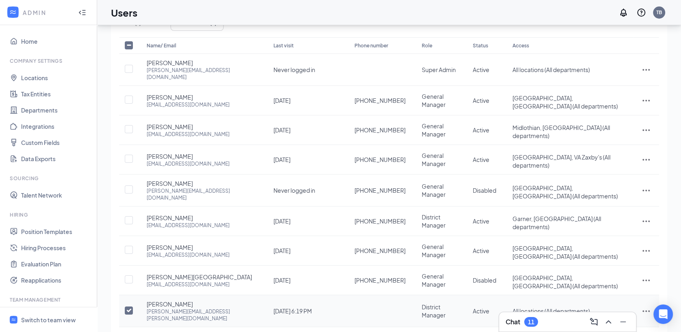
click at [375, 311] on icon "ActionsIcon" at bounding box center [646, 312] width 7 height 2
click at [375, 284] on span "Edit user" at bounding box center [605, 284] width 23 height 7
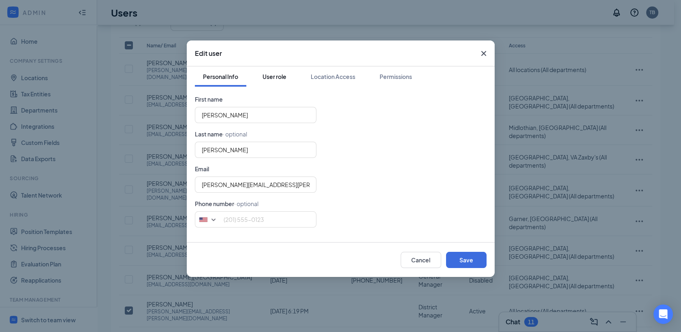
click at [272, 75] on div "User role" at bounding box center [275, 77] width 24 height 8
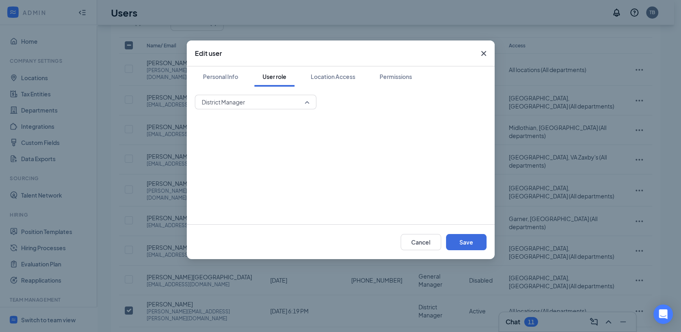
click at [305, 103] on span "District Manager" at bounding box center [256, 102] width 108 height 12
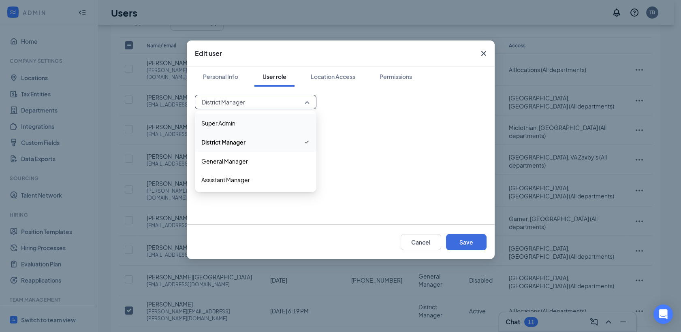
click at [237, 119] on span "Super Admin" at bounding box center [255, 123] width 109 height 9
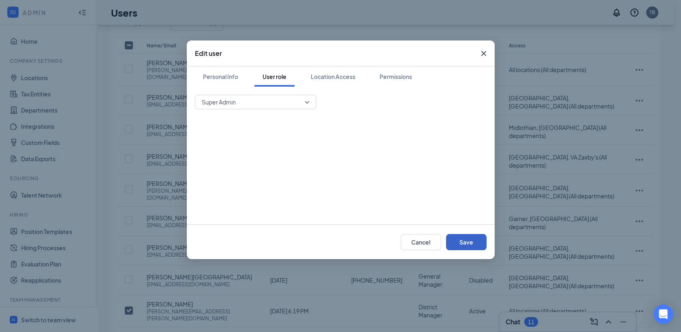
click at [375, 238] on button "Save" at bounding box center [466, 242] width 41 height 16
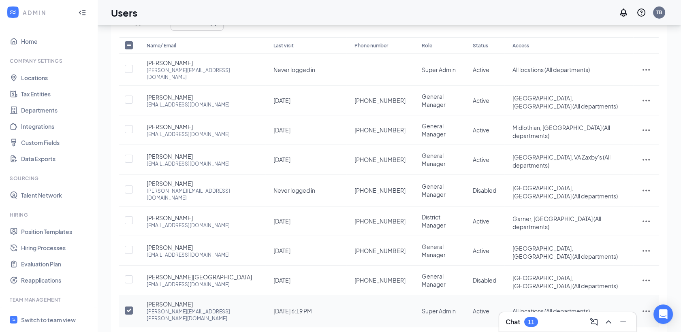
click at [126, 307] on input "checkbox" at bounding box center [129, 311] width 8 height 8
checkbox input "false"
